Goal: Find specific page/section: Find specific page/section

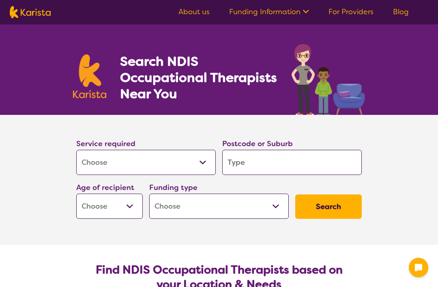
select select "[MEDICAL_DATA]"
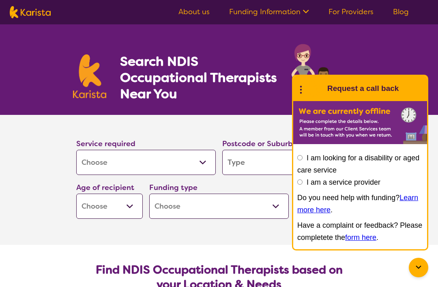
click at [249, 167] on input "search" at bounding box center [292, 162] width 140 height 25
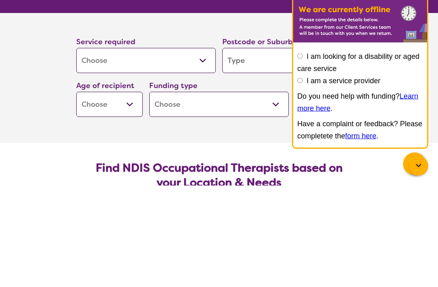
type input "6"
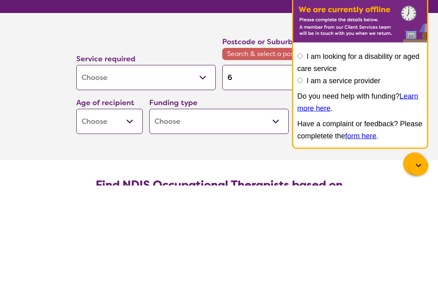
type input "65"
type input "653"
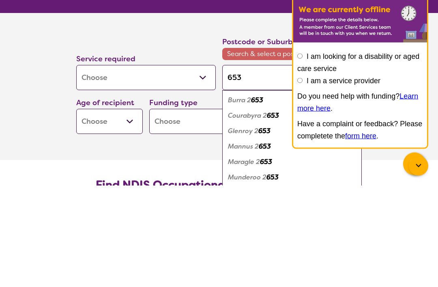
type input "65"
type input "6"
type input "65"
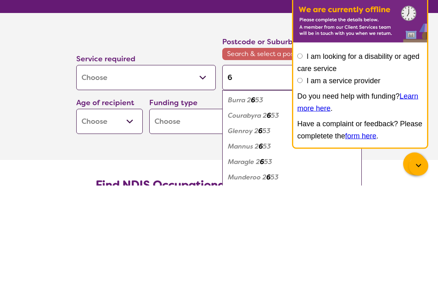
type input "65"
type input "652"
type input "6528"
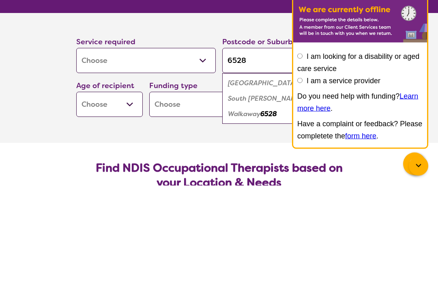
type input "6528"
click at [260, 211] on em "Walkaway" at bounding box center [244, 215] width 32 height 9
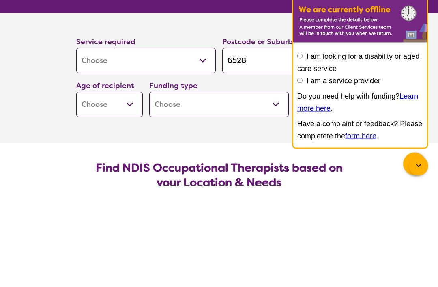
scroll to position [102, 0]
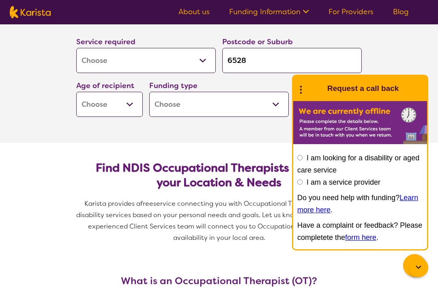
click at [116, 105] on select "Early Childhood - 0 to 9 Child - 10 to 11 Adolescent - 12 to 17 Adult - 18 to 6…" at bounding box center [109, 104] width 67 height 25
select select "EC"
click at [257, 113] on select "Home Care Package (HCP) National Disability Insurance Scheme (NDIS) I don't know" at bounding box center [219, 104] width 140 height 25
select select "NDIS"
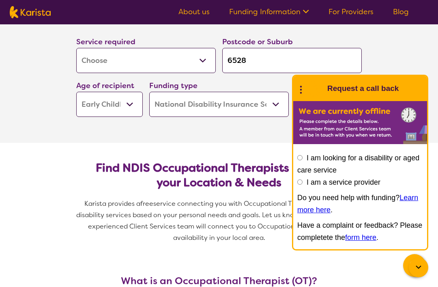
select select "NDIS"
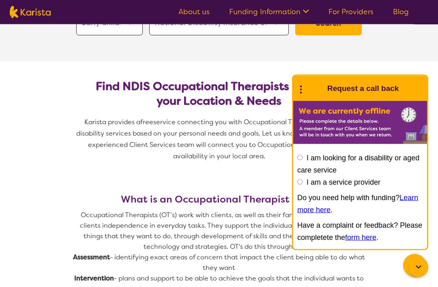
scroll to position [172, 0]
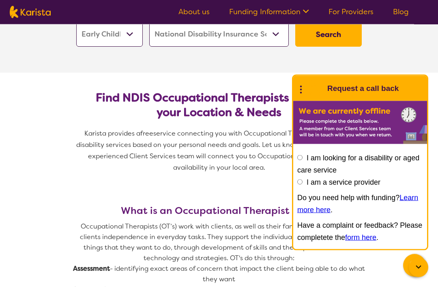
click at [335, 38] on button "Search" at bounding box center [328, 35] width 67 height 24
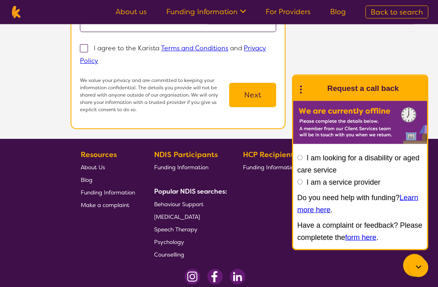
scroll to position [221, 0]
